Goal: Task Accomplishment & Management: Use online tool/utility

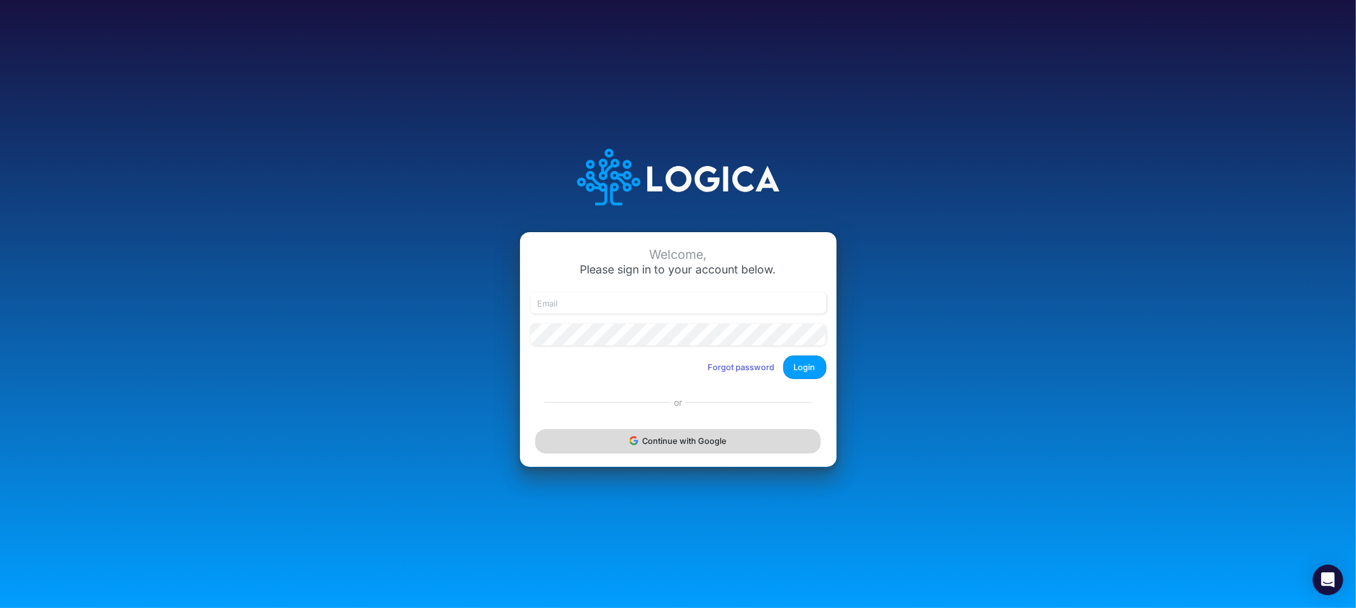
click at [666, 448] on button "Continue with Google" at bounding box center [677, 441] width 285 height 24
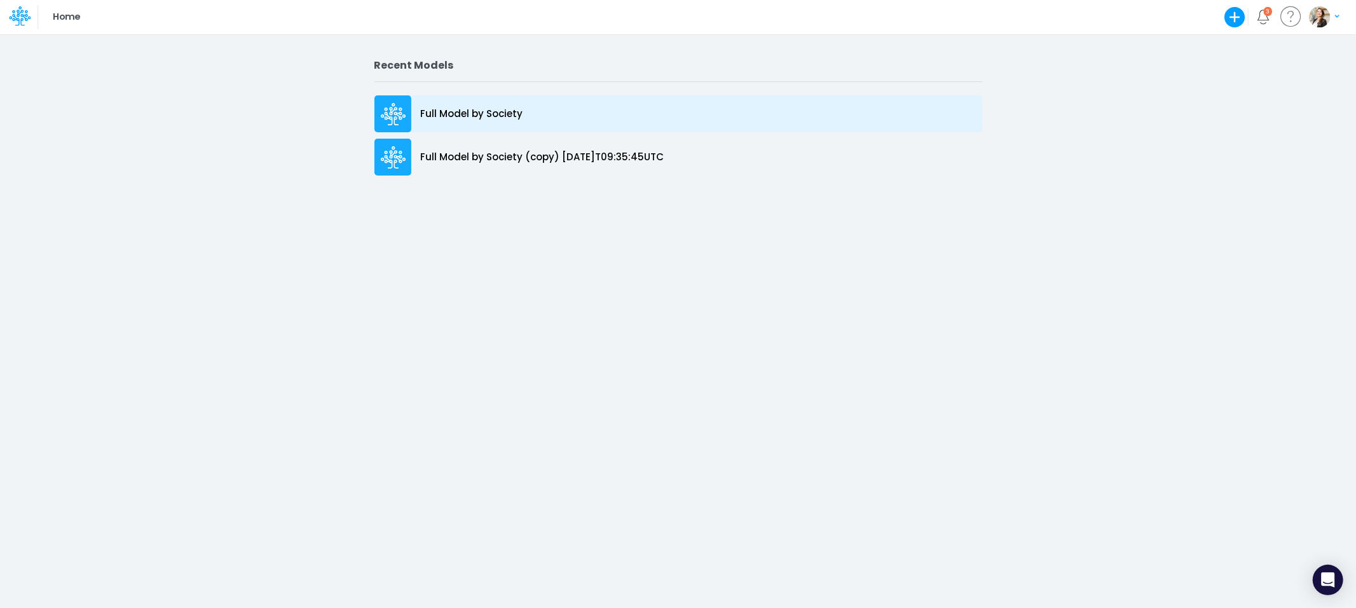
click at [499, 108] on p "Full Model by Society" at bounding box center [472, 114] width 102 height 15
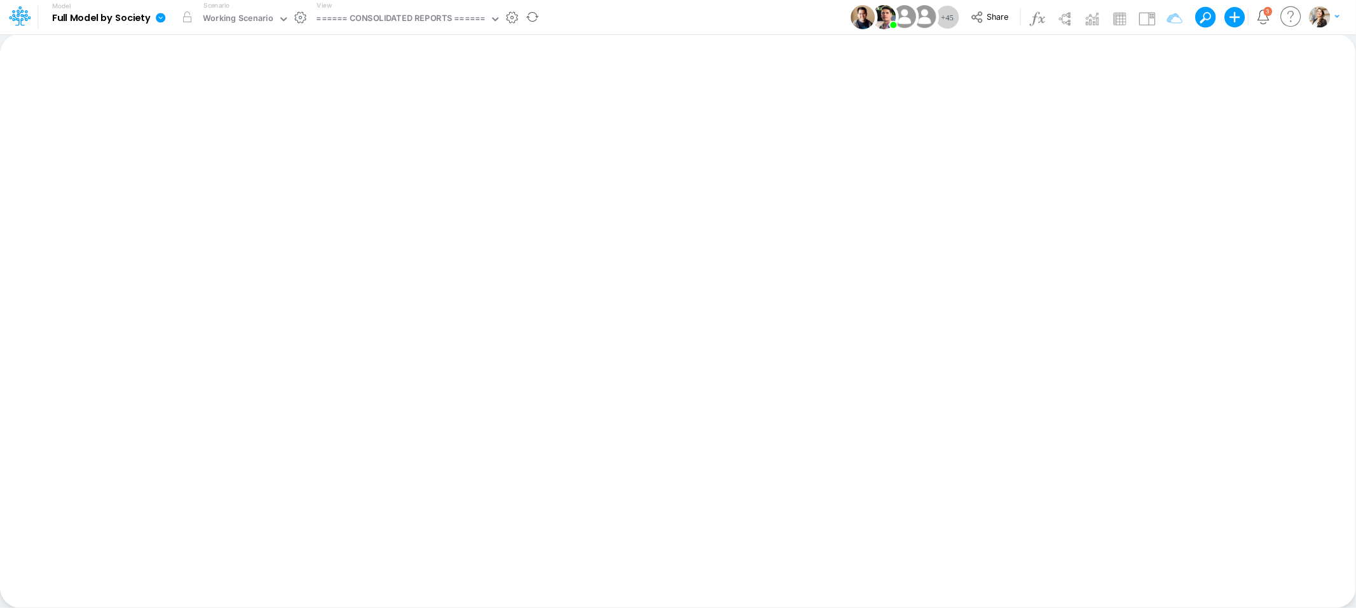
click at [413, 8] on div "View ====== CONSOLIDATED REPORTS ======" at bounding box center [406, 17] width 189 height 33
click at [413, 22] on div "====== CONSOLIDATED REPORTS ======" at bounding box center [401, 19] width 169 height 15
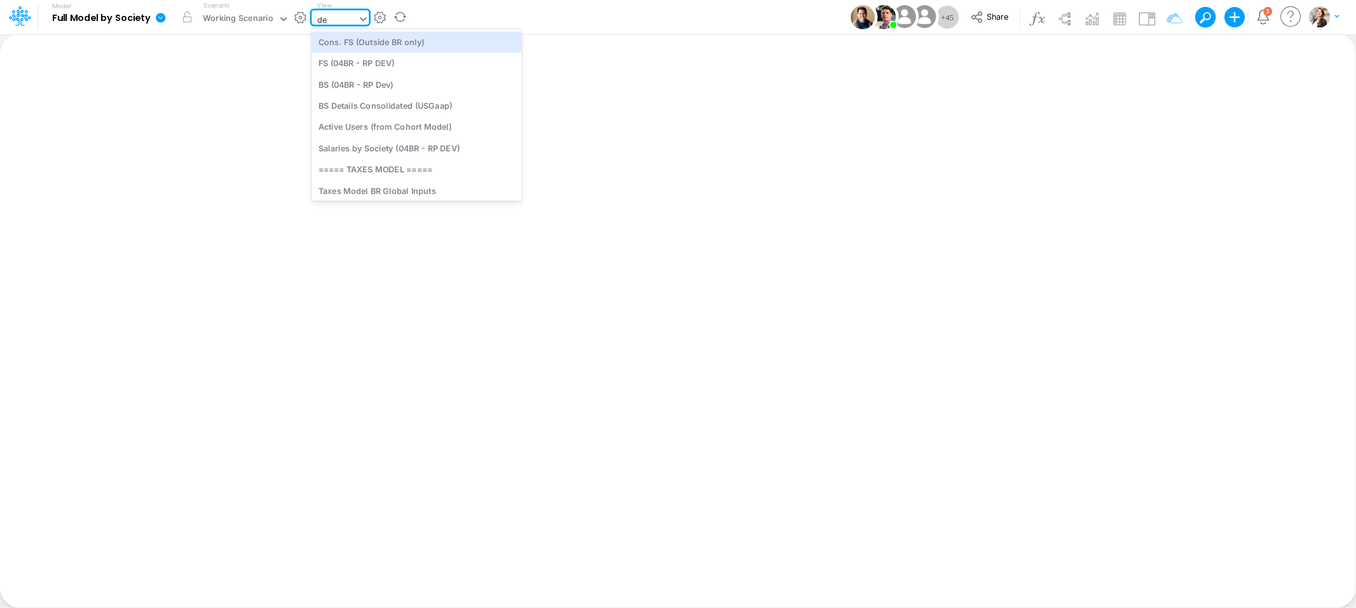
type input "deb"
click at [422, 50] on div "Debt Schedules - Loans" at bounding box center [398, 41] width 172 height 21
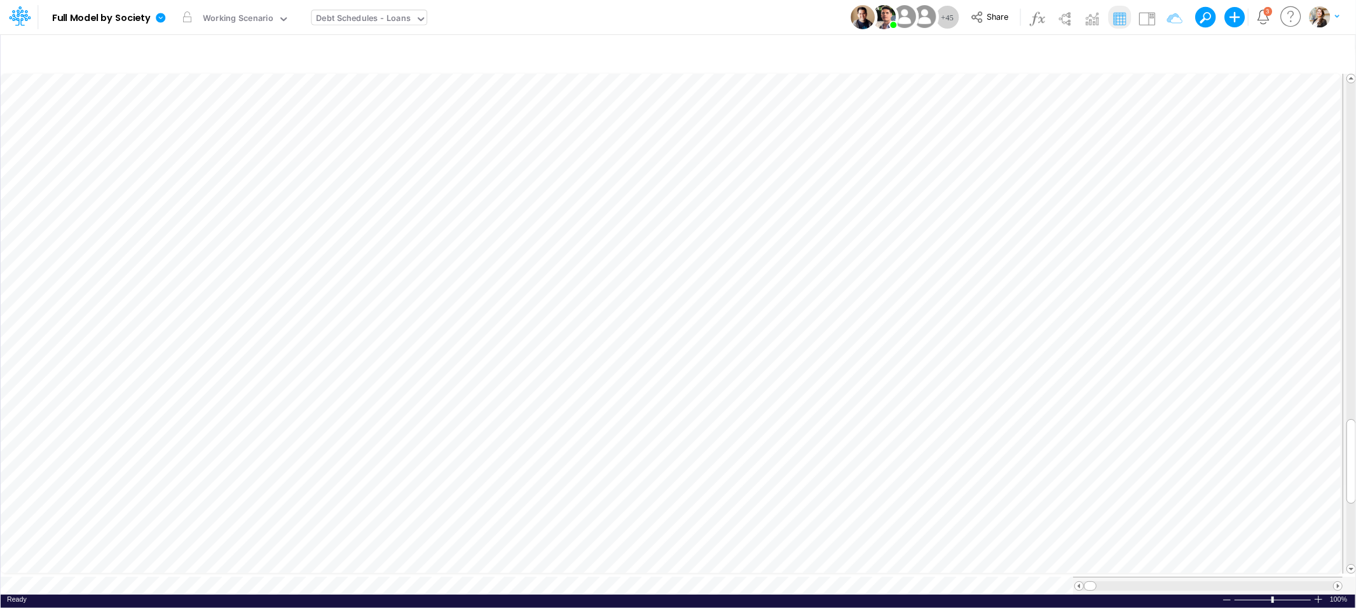
scroll to position [0, 1]
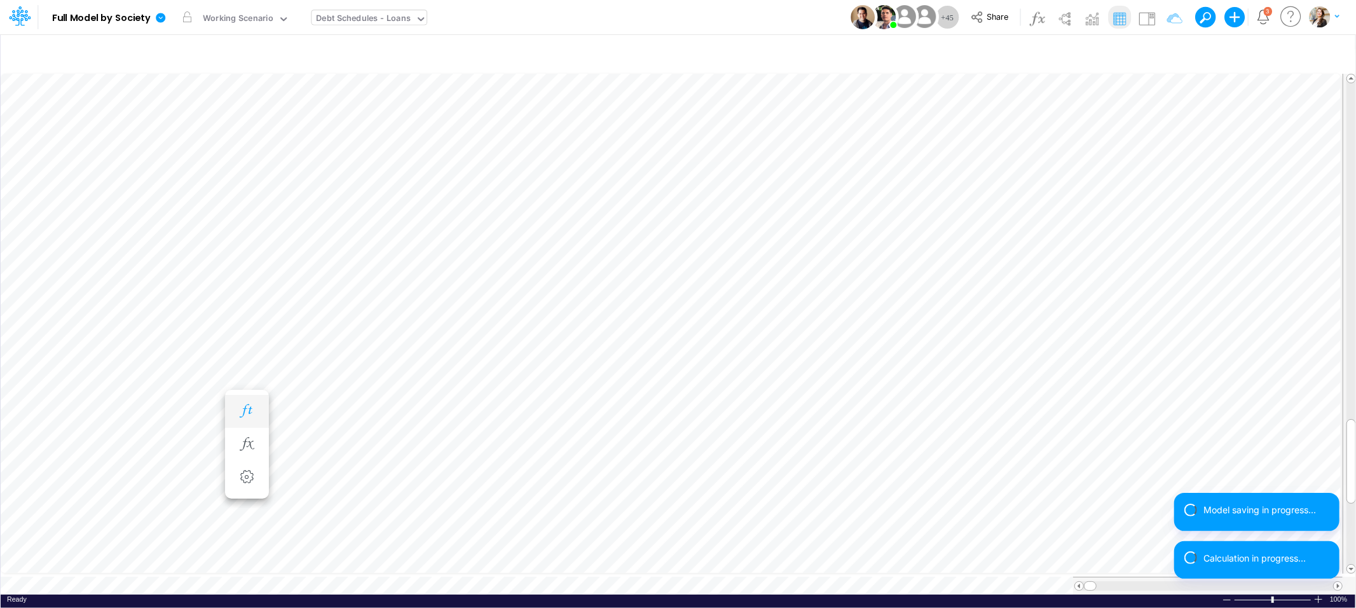
scroll to position [0, 1]
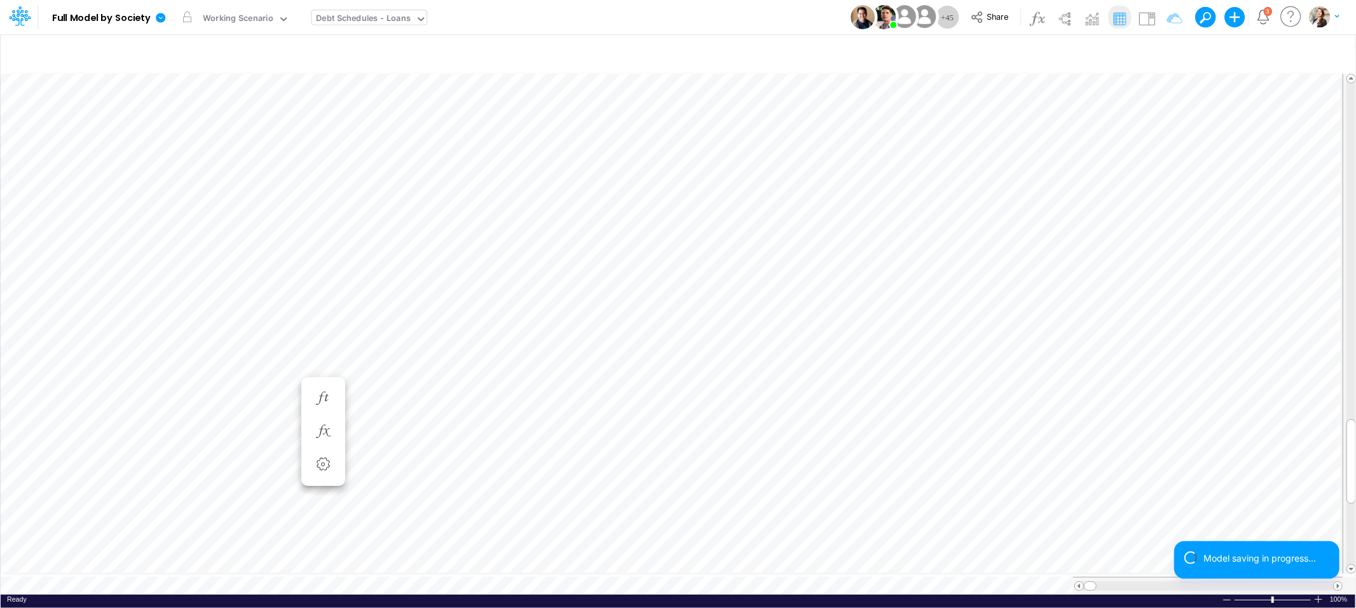
scroll to position [0, 1]
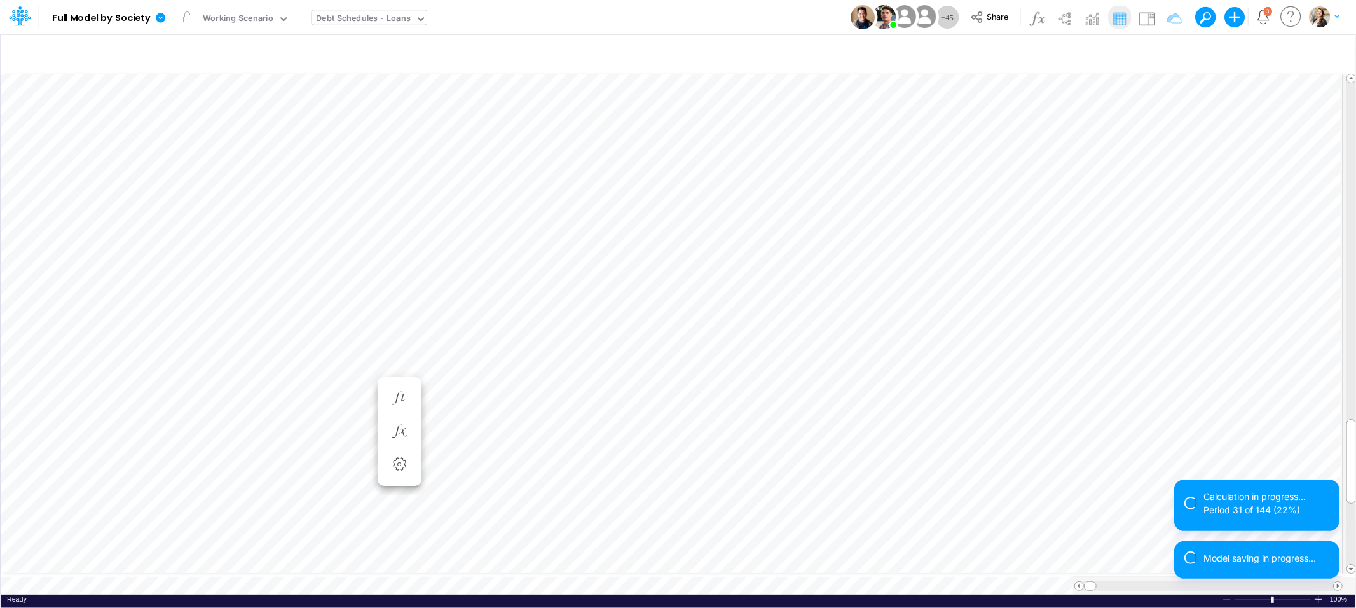
scroll to position [0, 1]
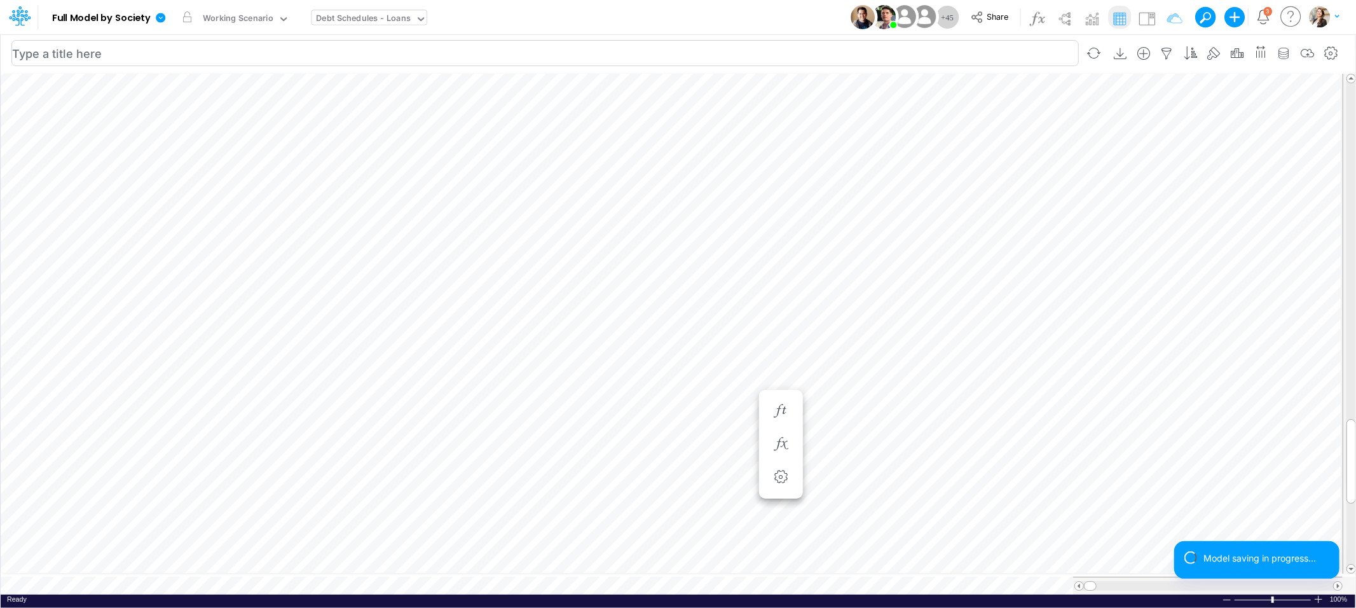
scroll to position [0, 1]
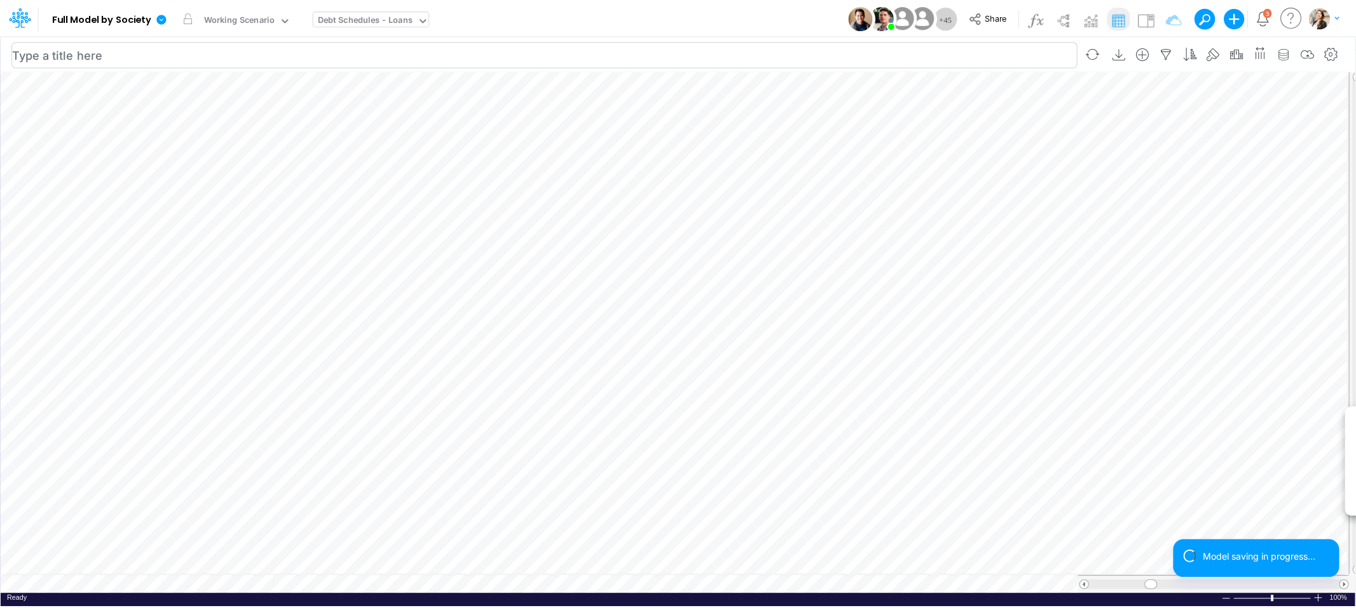
scroll to position [0, 1]
